Goal: Information Seeking & Learning: Learn about a topic

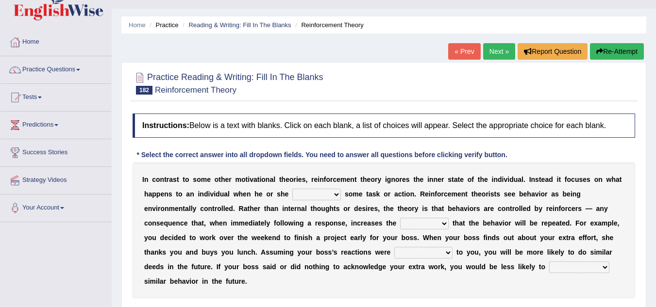
scroll to position [39, 0]
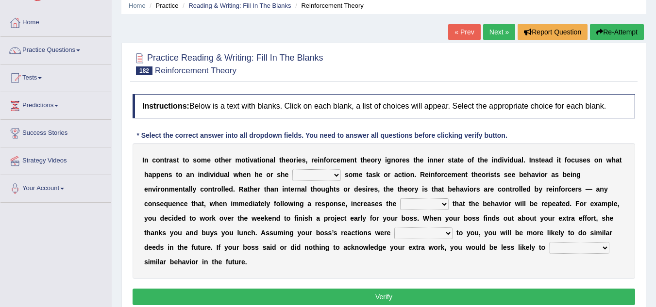
click at [337, 175] on select "reforms conforms confirms performs" at bounding box center [316, 175] width 49 height 12
select select "performs"
click at [292, 169] on select "reforms conforms confirms performs" at bounding box center [316, 175] width 49 height 12
click at [446, 201] on select "tendency potency probability capability" at bounding box center [424, 205] width 49 height 12
select select "probability"
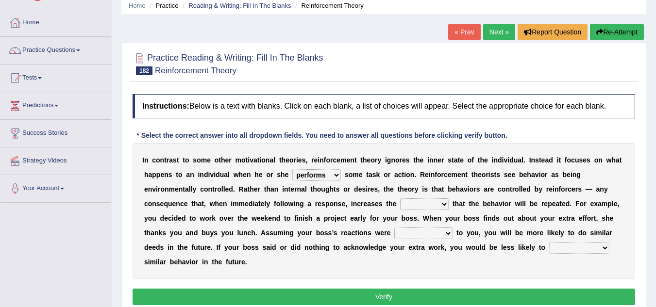
click at [400, 199] on select "tendency potency probability capability" at bounding box center [424, 205] width 49 height 12
click at [265, 225] on div "I n c o n t r a s t t o s o m e o t h e r m o t i v a t i o n a l t h e o r i e…" at bounding box center [384, 211] width 503 height 136
click at [445, 232] on select "comparable favorable reliable incomparable" at bounding box center [423, 234] width 58 height 12
select select "favorable"
click at [394, 228] on select "comparable favorable reliable incomparable" at bounding box center [423, 234] width 58 height 12
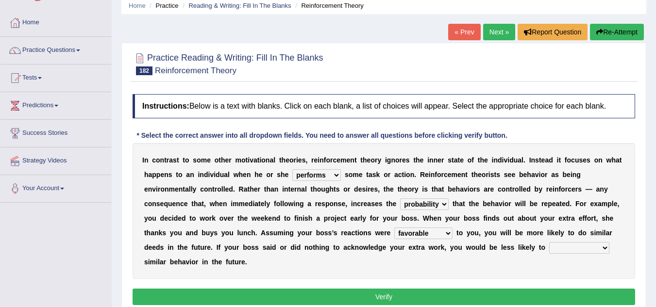
click at [606, 247] on select "galvanize legislate commemorate demonstrate" at bounding box center [579, 248] width 60 height 12
click at [549, 242] on select "galvanize legislate commemorate demonstrate" at bounding box center [579, 248] width 60 height 12
click at [606, 246] on select "galvanize legislate commemorate demonstrate" at bounding box center [579, 248] width 60 height 12
select select "demonstrate"
click at [549, 242] on select "galvanize legislate commemorate demonstrate" at bounding box center [579, 248] width 60 height 12
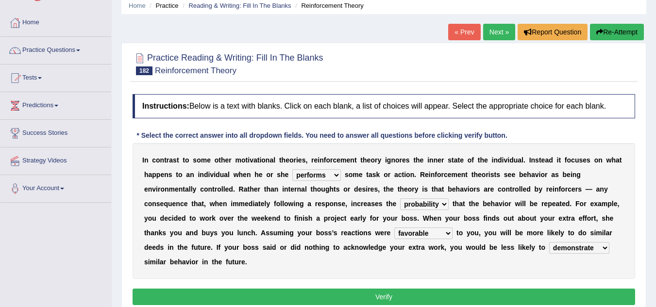
click at [562, 293] on button "Verify" at bounding box center [384, 297] width 503 height 17
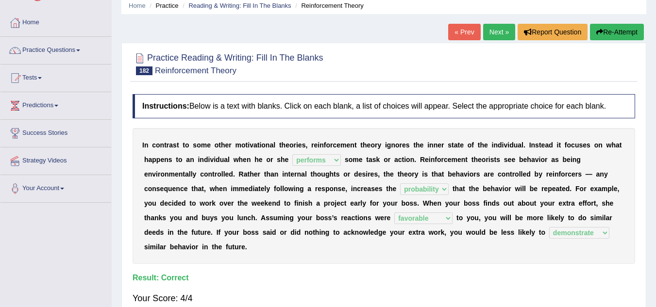
click at [498, 33] on link "Next »" at bounding box center [499, 32] width 32 height 17
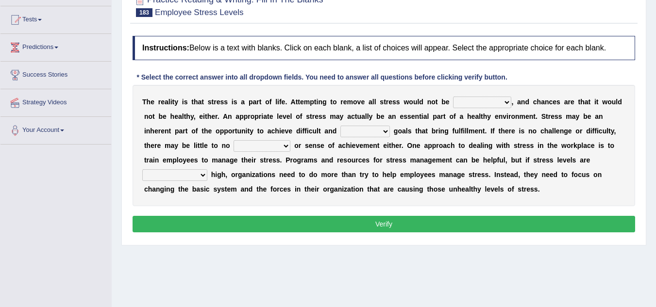
click at [507, 102] on select "characteristic realistic scholastic futuristic" at bounding box center [482, 103] width 58 height 12
select select "realistic"
click at [453, 97] on select "characteristic realistic scholastic futuristic" at bounding box center [482, 103] width 58 height 12
click at [388, 132] on select "worthwhile otherwhile redundant complied" at bounding box center [365, 132] width 50 height 12
select select "redundant"
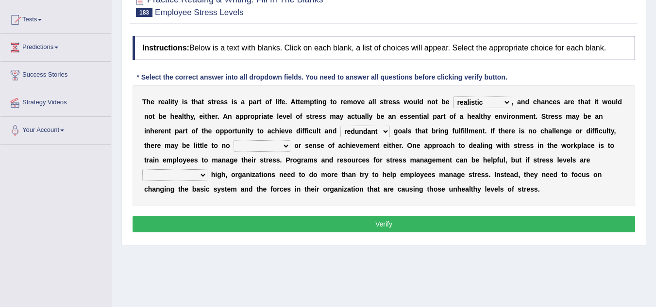
click at [340, 126] on select "worthwhile otherwhile redundant complied" at bounding box center [365, 132] width 50 height 12
click at [287, 147] on select "introspection satisfaction confection recollection" at bounding box center [262, 146] width 57 height 12
select select "satisfaction"
click at [234, 140] on select "introspection satisfaction confection recollection" at bounding box center [262, 146] width 57 height 12
click at [201, 175] on select "unreasonably psychologically necessarily intermediately" at bounding box center [174, 175] width 65 height 12
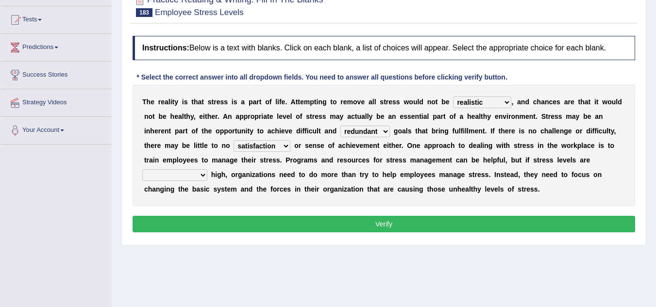
select select "necessarily"
click at [142, 169] on select "unreasonably psychologically necessarily intermediately" at bounding box center [174, 175] width 65 height 12
click at [206, 226] on button "Verify" at bounding box center [384, 224] width 503 height 17
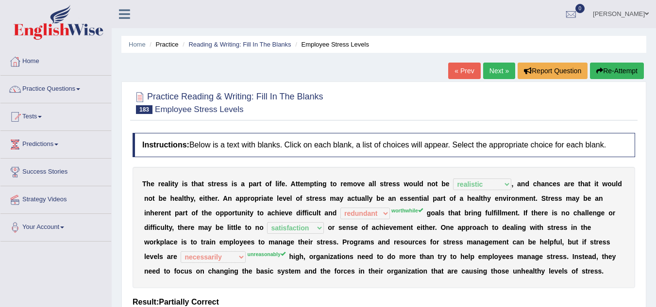
click at [497, 69] on link "Next »" at bounding box center [499, 71] width 32 height 17
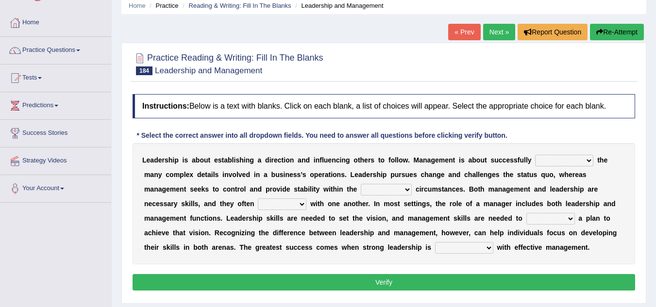
scroll to position [58, 0]
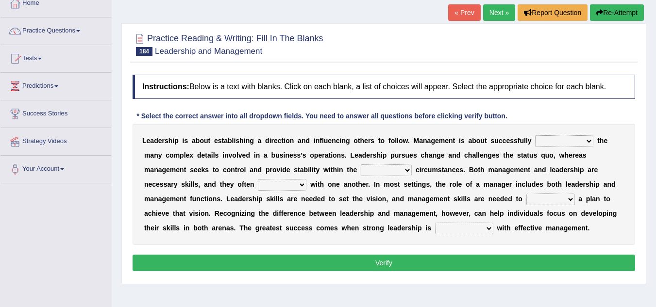
click at [588, 143] on select "Inspiring admiring depicting administering" at bounding box center [564, 141] width 58 height 12
select select "administering"
click at [535, 135] on select "Inspiring admiring depicting administering" at bounding box center [564, 141] width 58 height 12
click at [408, 169] on select "mentioning monitoring uninspiring existing" at bounding box center [386, 171] width 51 height 12
select select "existing"
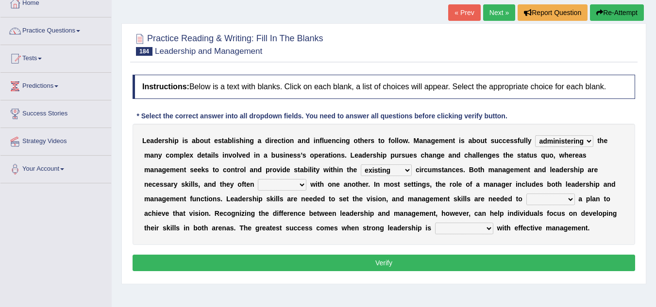
click at [361, 165] on select "mentioning monitoring uninspiring existing" at bounding box center [386, 171] width 51 height 12
click at [302, 186] on select "vitalize overlap reverb resurrect" at bounding box center [282, 185] width 49 height 12
select select "resurrect"
click at [258, 179] on select "vitalize overlap reverb resurrect" at bounding box center [282, 185] width 49 height 12
click at [569, 202] on select "validate antedate reimburse implement" at bounding box center [550, 200] width 49 height 12
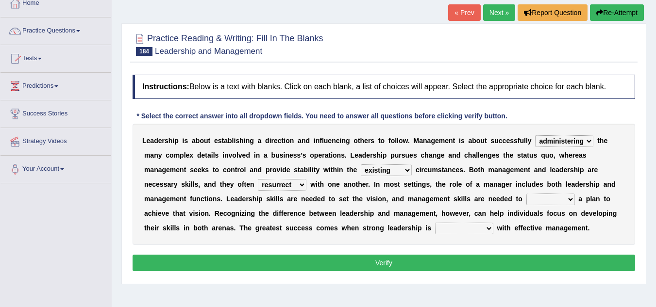
select select "implement"
click at [526, 194] on select "validate antedate reimburse implement" at bounding box center [550, 200] width 49 height 12
click at [492, 228] on select "paired impoverished impaired polished" at bounding box center [464, 229] width 58 height 12
select select "impaired"
click at [435, 223] on select "paired impoverished impaired polished" at bounding box center [464, 229] width 58 height 12
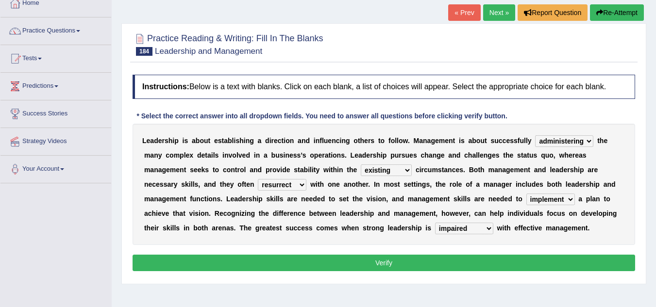
click at [458, 261] on button "Verify" at bounding box center [384, 263] width 503 height 17
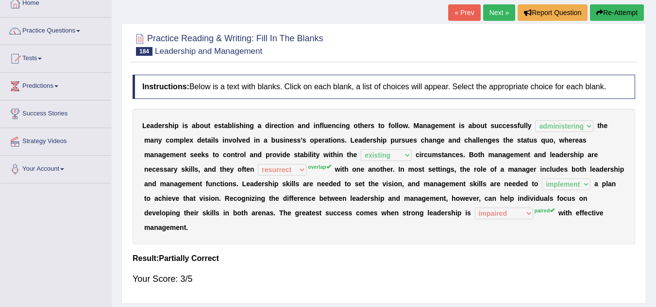
click at [493, 12] on link "Next »" at bounding box center [499, 12] width 32 height 17
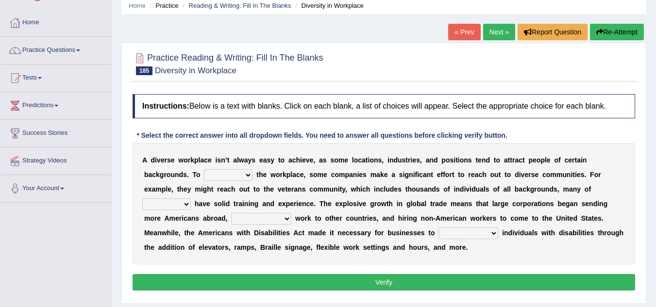
click at [249, 176] on select "intensify solidify simplify diversify" at bounding box center [228, 175] width 49 height 12
select select "diversify"
click at [204, 169] on select "intensify solidify simplify diversify" at bounding box center [228, 175] width 49 height 12
click at [185, 203] on select "which them whom who" at bounding box center [166, 205] width 49 height 12
select select "them"
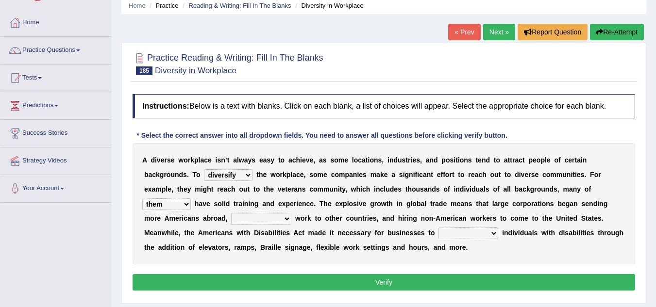
click at [142, 199] on select "which them whom who" at bounding box center [166, 205] width 49 height 12
click at [287, 218] on select "outnumbering outperforming outweighing outsourcing" at bounding box center [261, 219] width 60 height 12
select select "outperforming"
click at [231, 213] on select "outnumbering outperforming outweighing outsourcing" at bounding box center [261, 219] width 60 height 12
click at [494, 232] on select "accommodate validate antedate reimburse" at bounding box center [469, 234] width 60 height 12
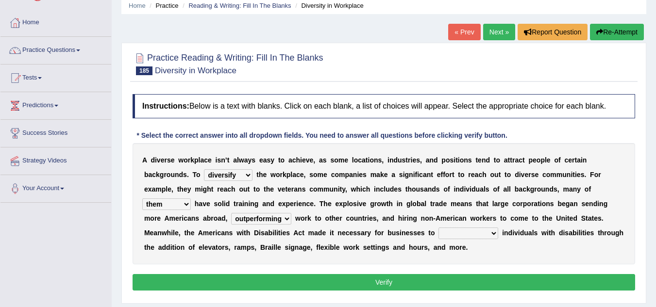
select select "accommodate"
click at [439, 228] on select "accommodate validate antedate reimburse" at bounding box center [469, 234] width 60 height 12
click at [459, 280] on button "Verify" at bounding box center [384, 282] width 503 height 17
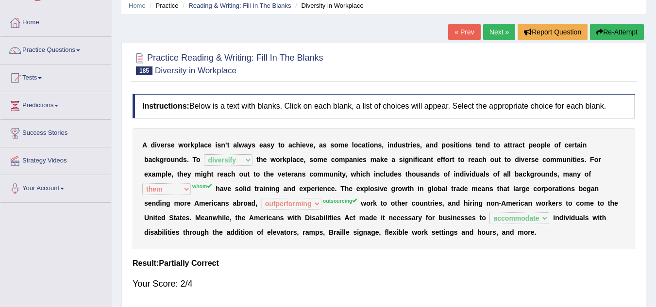
click at [496, 29] on link "Next »" at bounding box center [499, 32] width 32 height 17
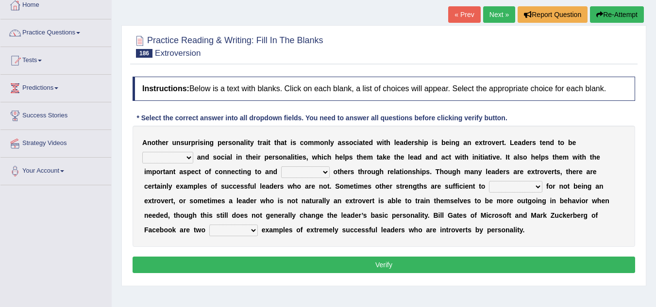
scroll to position [97, 0]
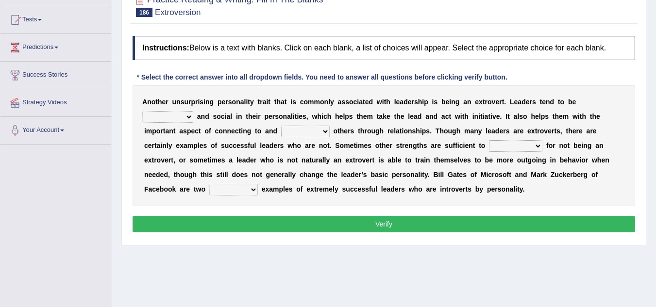
click at [187, 116] on select "ongoing outrageous outgoing forgoing" at bounding box center [167, 117] width 51 height 12
select select "outrageous"
click at [142, 111] on select "ongoing outrageous outgoing forgoing" at bounding box center [167, 117] width 51 height 12
click at [323, 131] on select "inspired respiring inspiring respired" at bounding box center [305, 132] width 49 height 12
select select "inspiring"
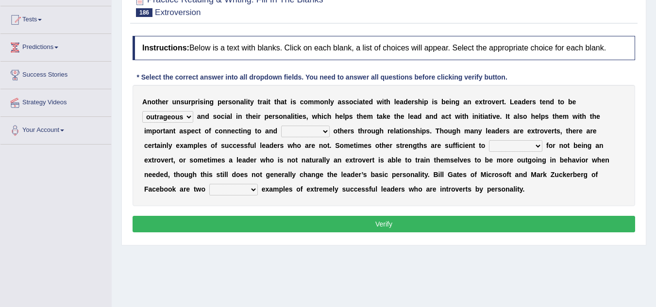
click at [281, 126] on select "inspired respiring inspiring respired" at bounding box center [305, 132] width 49 height 12
click at [360, 151] on div "A n o t h e r u n s u r p r i s i n g p e r s o n a l i t y t r a i t t h a t i…" at bounding box center [384, 145] width 503 height 121
click at [540, 149] on select "compensate decorate navigate corporate" at bounding box center [515, 146] width 53 height 12
select select "navigate"
click at [489, 140] on select "compensate decorate navigate corporate" at bounding box center [515, 146] width 53 height 12
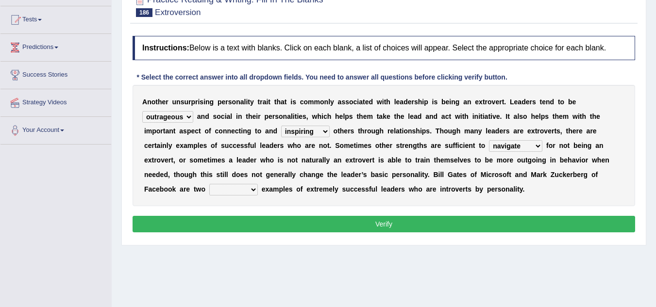
click at [254, 190] on select "potent pertinent prominent immanent" at bounding box center [233, 190] width 49 height 12
select select "prominent"
click at [209, 184] on select "potent pertinent prominent immanent" at bounding box center [233, 190] width 49 height 12
click at [255, 233] on div "Instructions: Below is a text with blanks. Click on each blank, a list of choic…" at bounding box center [384, 135] width 508 height 209
click at [272, 227] on button "Verify" at bounding box center [384, 224] width 503 height 17
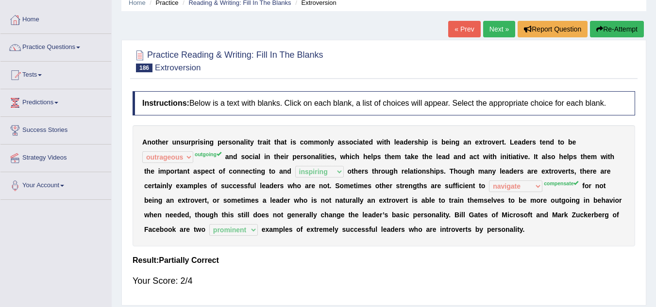
scroll to position [0, 0]
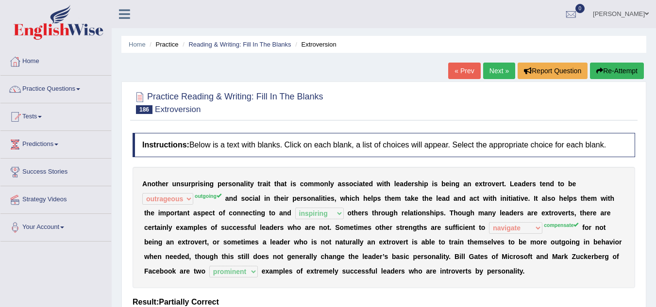
click at [498, 69] on link "Next »" at bounding box center [499, 71] width 32 height 17
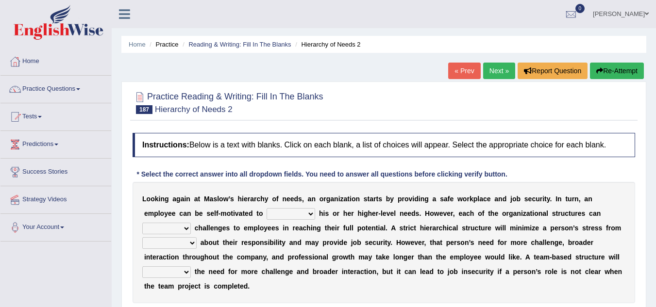
click at [313, 213] on select "fulfill refill relate revive" at bounding box center [291, 214] width 49 height 12
select select "fulfill"
click at [267, 208] on select "fulfill refill relate revive" at bounding box center [291, 214] width 49 height 12
click at [185, 230] on select "hose pose poise dose" at bounding box center [166, 229] width 49 height 12
select select "pose"
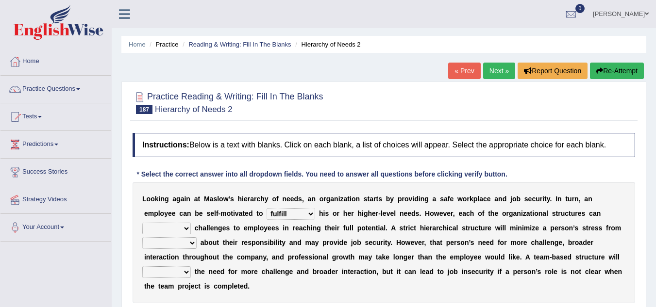
click at [142, 223] on select "hose pose poise dose" at bounding box center [166, 229] width 49 height 12
click at [193, 242] on select "ambiguity accessibility individuality punctuality" at bounding box center [169, 243] width 54 height 12
select select "accessibility"
click at [142, 237] on select "ambiguity accessibility individuality punctuality" at bounding box center [169, 243] width 54 height 12
click at [187, 274] on select "compress confess depress address" at bounding box center [166, 273] width 49 height 12
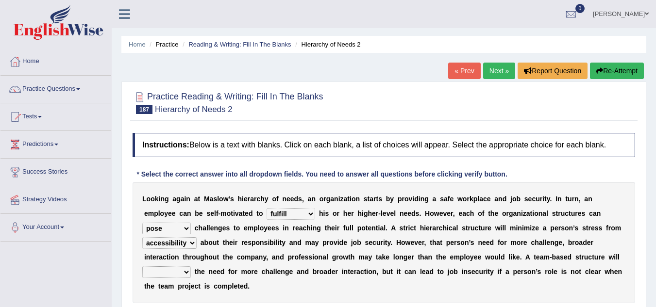
select select "confess"
click at [142, 267] on select "compress confess depress address" at bounding box center [166, 273] width 49 height 12
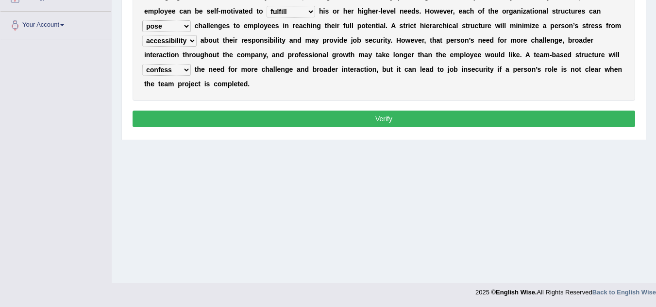
click at [501, 114] on button "Verify" at bounding box center [384, 119] width 503 height 17
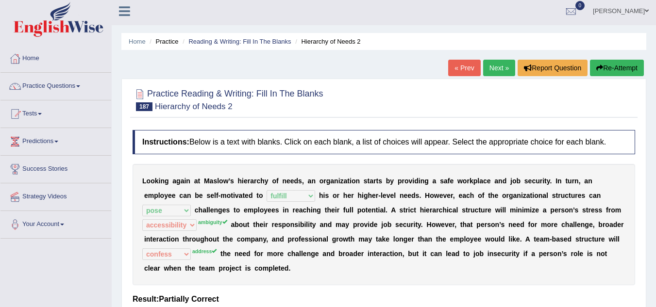
scroll to position [0, 0]
